Goal: Transaction & Acquisition: Book appointment/travel/reservation

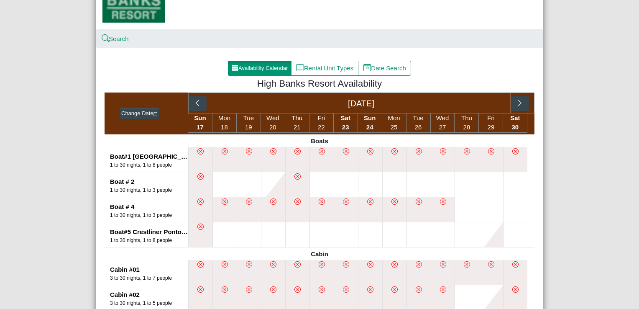
scroll to position [167, 0]
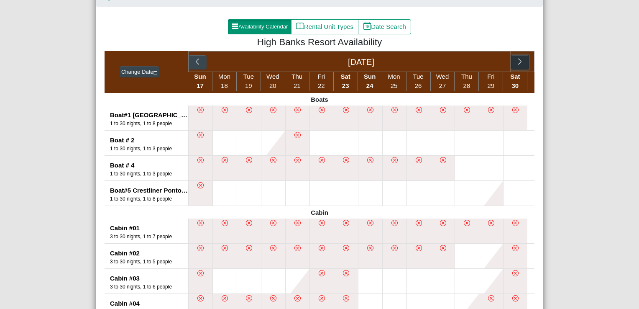
click at [519, 62] on icon "chevron right" at bounding box center [520, 62] width 8 height 8
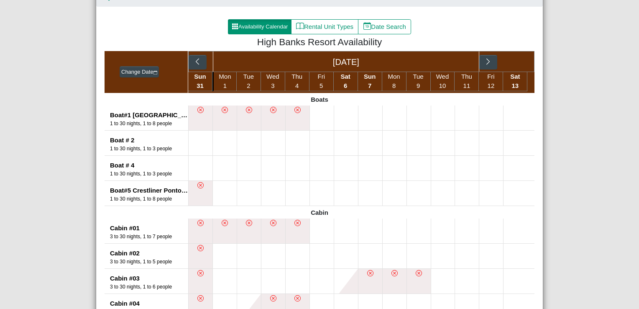
click at [519, 62] on div "[DATE]" at bounding box center [361, 61] width 346 height 21
click at [488, 61] on icon "chevron right" at bounding box center [488, 62] width 8 height 8
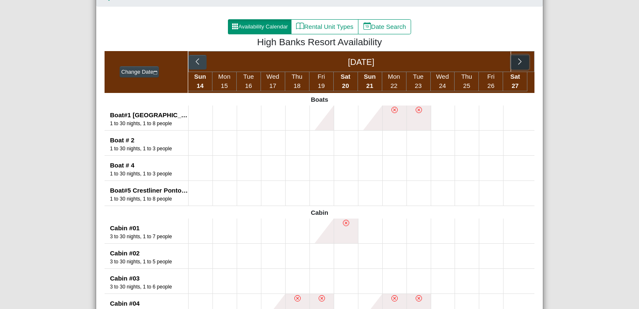
click at [521, 62] on button "button" at bounding box center [520, 62] width 18 height 15
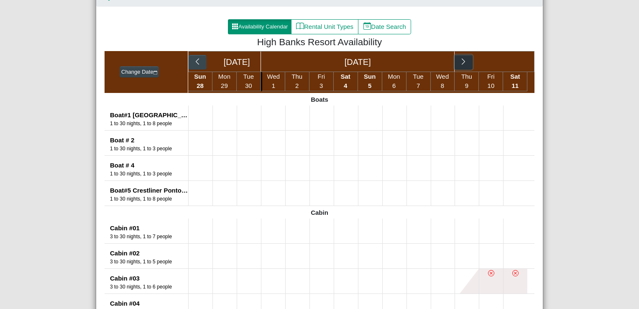
click at [463, 61] on icon "chevron right" at bounding box center [464, 62] width 8 height 8
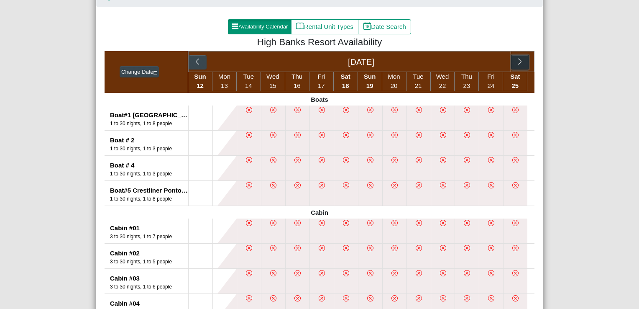
click at [520, 61] on icon "chevron right" at bounding box center [520, 62] width 8 height 8
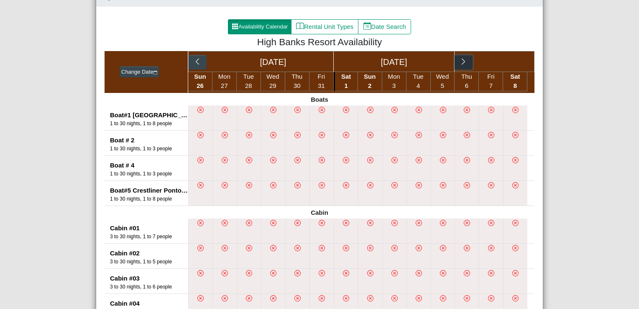
click at [464, 61] on icon "chevron right" at bounding box center [464, 62] width 8 height 8
click at [516, 59] on icon "chevron right" at bounding box center [520, 62] width 8 height 8
click at [460, 59] on icon "chevron right" at bounding box center [464, 62] width 8 height 8
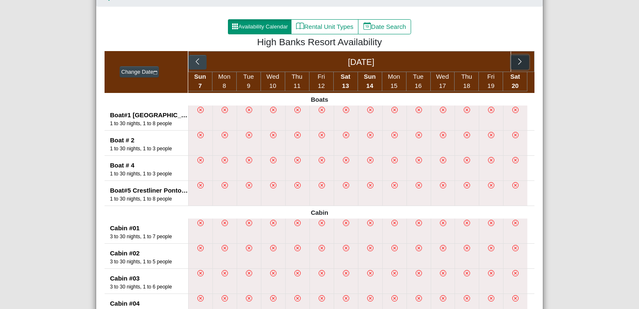
click at [516, 60] on icon "chevron right" at bounding box center [520, 62] width 8 height 8
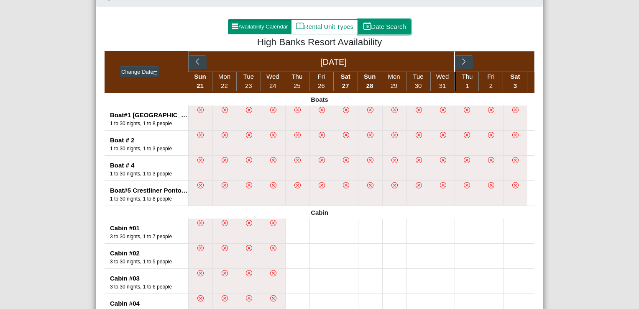
click at [376, 25] on button "Date Search" at bounding box center [384, 26] width 53 height 15
select select "*"
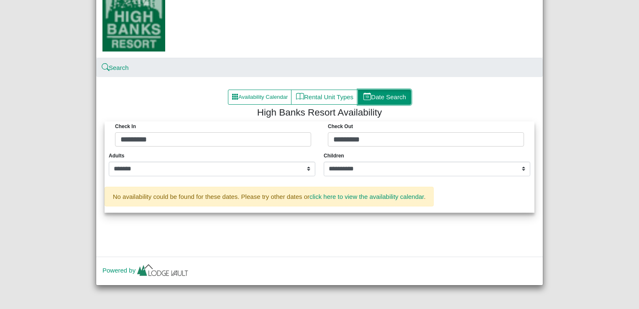
scroll to position [96, 0]
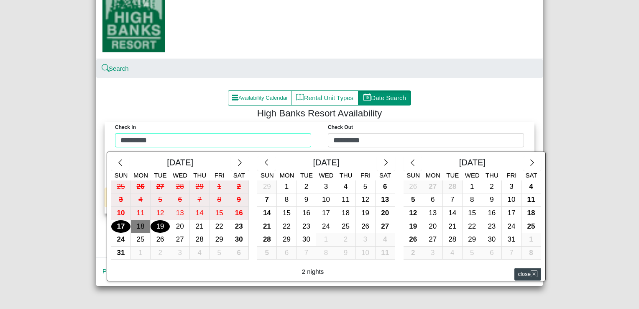
click at [160, 138] on div "Check in ********* Check Out ********* [DATE] Sun Mon Tue Wed Thu Fri Sat 25 26…" at bounding box center [320, 136] width 426 height 29
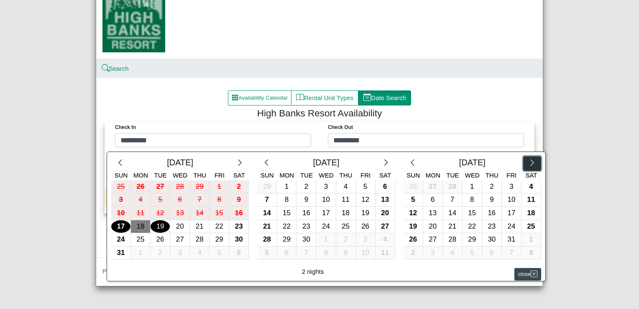
click at [529, 166] on icon "chevron right" at bounding box center [532, 163] width 8 height 8
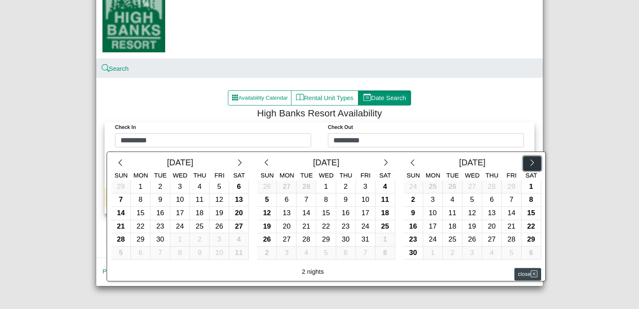
click at [529, 165] on icon "chevron right" at bounding box center [532, 163] width 8 height 8
click at [530, 164] on icon "chevron right" at bounding box center [532, 163] width 8 height 8
click at [530, 164] on icon "chevron right" at bounding box center [531, 162] width 3 height 6
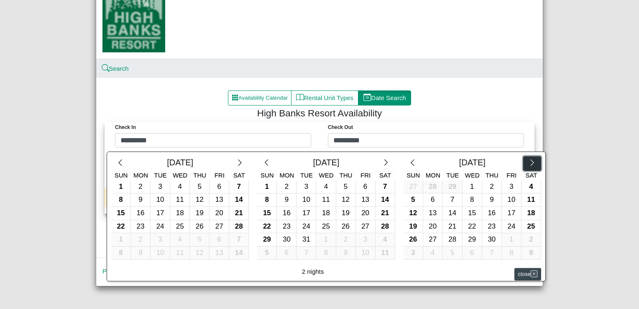
click at [530, 164] on icon "chevron right" at bounding box center [531, 162] width 3 height 6
click at [380, 226] on div "23" at bounding box center [385, 226] width 19 height 13
type input "*********"
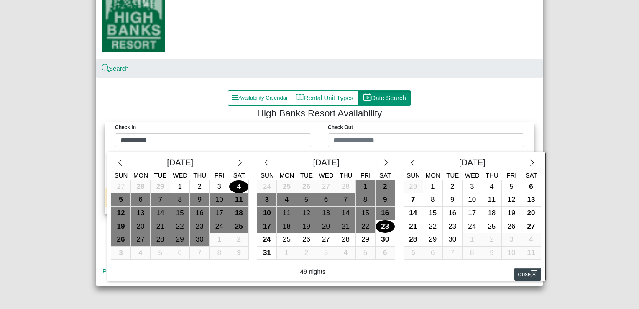
click at [477, 136] on div at bounding box center [319, 154] width 639 height 309
click at [435, 136] on div "Check in ********* Check Out [DATE] Sun Mon Tue Wed Thu Fri Sat 27 28 29 1 2 3 …" at bounding box center [320, 136] width 426 height 29
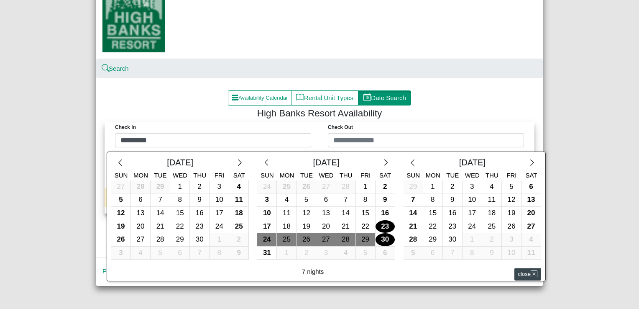
click at [378, 238] on div "30" at bounding box center [385, 239] width 19 height 13
type input "*********"
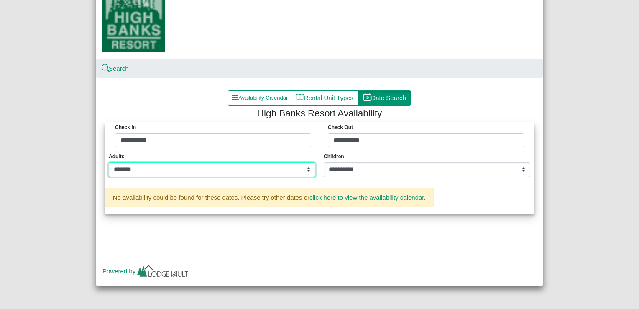
click at [305, 170] on select "**********" at bounding box center [212, 169] width 207 height 15
select select "*"
click at [109, 162] on select "**********" at bounding box center [212, 169] width 207 height 15
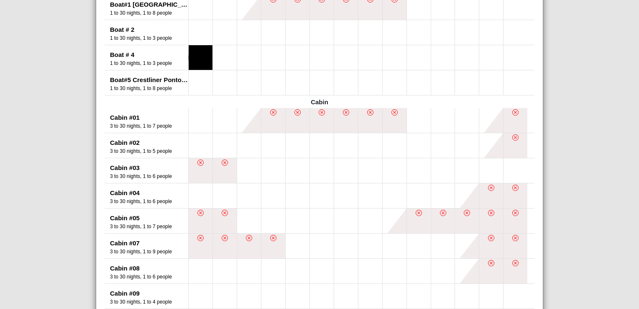
scroll to position [293, 0]
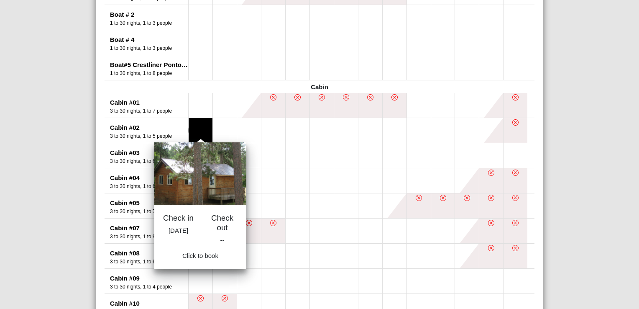
click at [196, 130] on button at bounding box center [201, 130] width 24 height 25
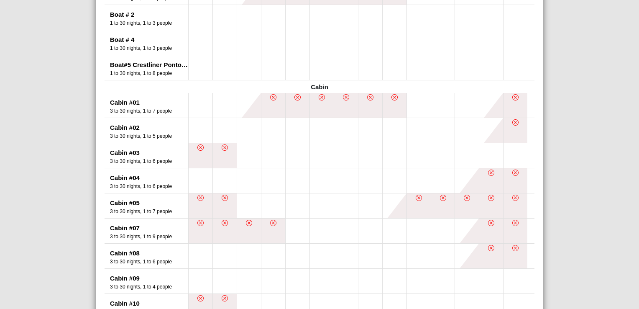
scroll to position [335, 0]
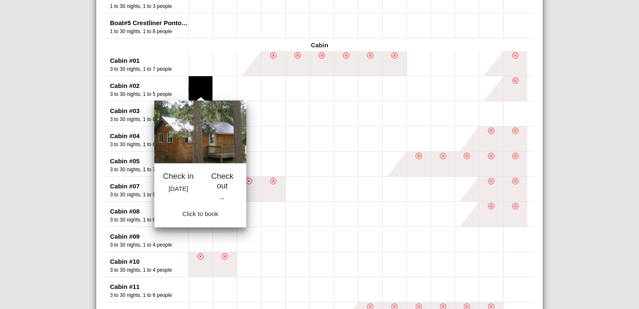
click at [197, 84] on button at bounding box center [201, 88] width 24 height 25
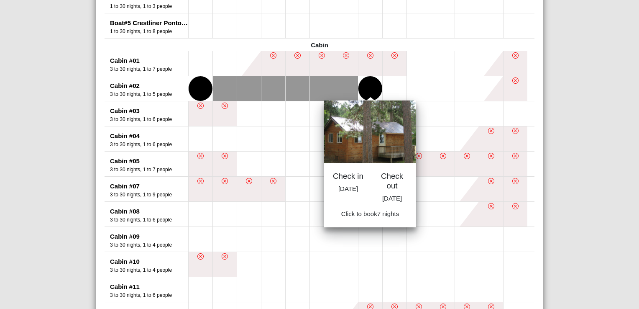
click at [365, 93] on button at bounding box center [370, 88] width 24 height 25
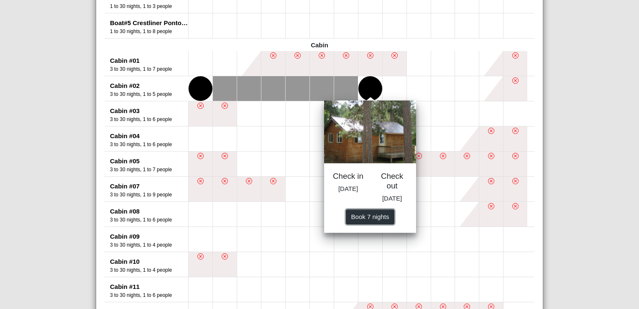
click at [363, 220] on span "Book 7 night s" at bounding box center [370, 216] width 38 height 7
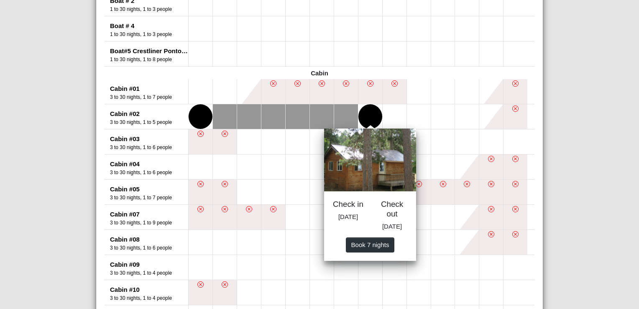
select select "*"
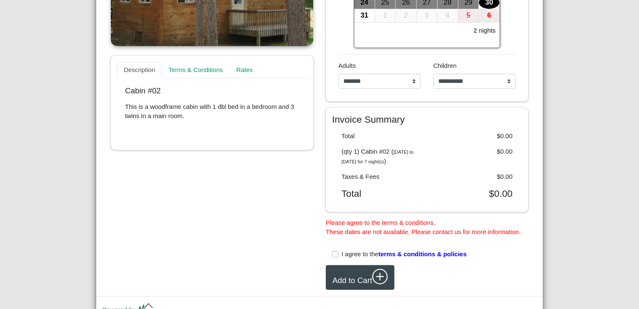
scroll to position [338, 0]
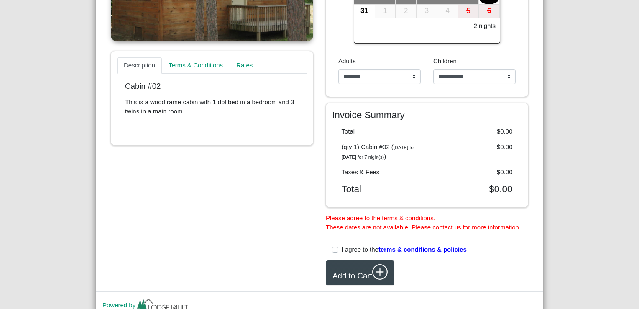
click at [342, 254] on label "I agree to the terms & conditions & policies" at bounding box center [404, 250] width 125 height 10
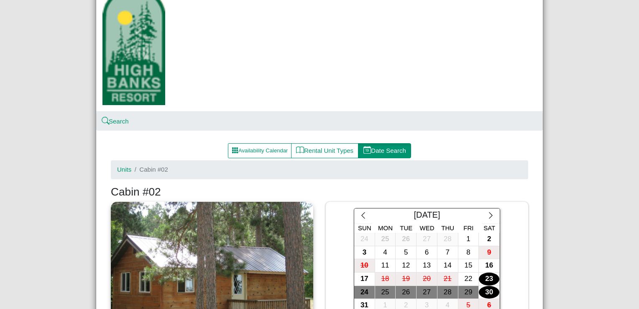
scroll to position [0, 0]
